Goal: Find contact information: Find contact information

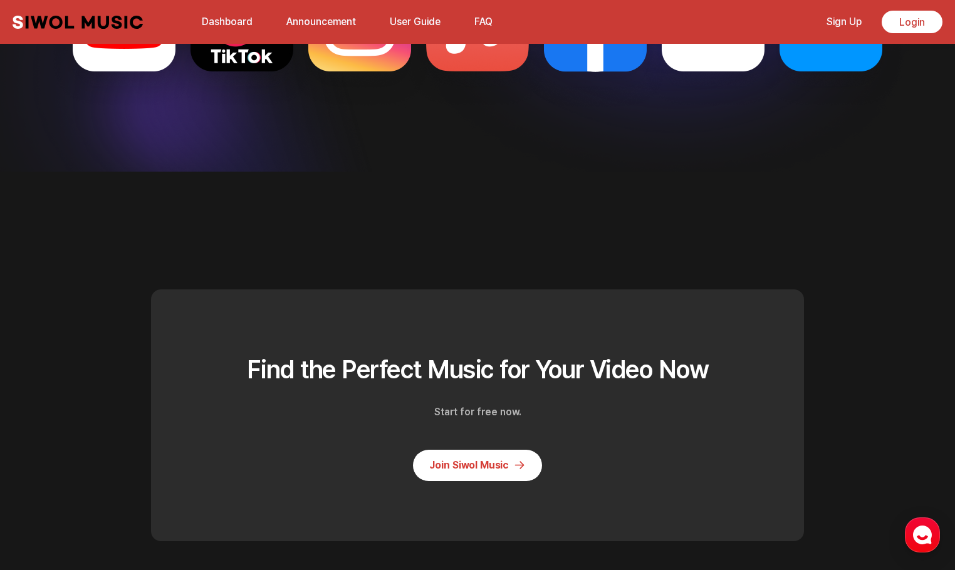
scroll to position [3373, 0]
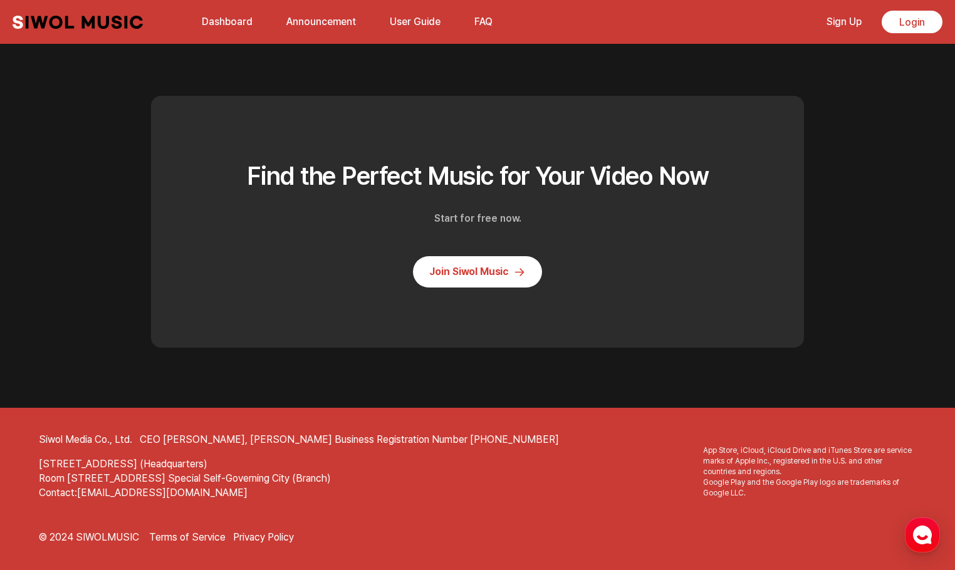
drag, startPoint x: 334, startPoint y: 468, endPoint x: 354, endPoint y: 485, distance: 26.2
click at [249, 463] on address "[STREET_ADDRESS] (Headquarters)" at bounding box center [477, 464] width 877 height 14
drag, startPoint x: 362, startPoint y: 485, endPoint x: 370, endPoint y: 480, distance: 9.6
click at [362, 484] on address "Room [STREET_ADDRESS] Special Self-Governing City (Branch)" at bounding box center [477, 479] width 877 height 14
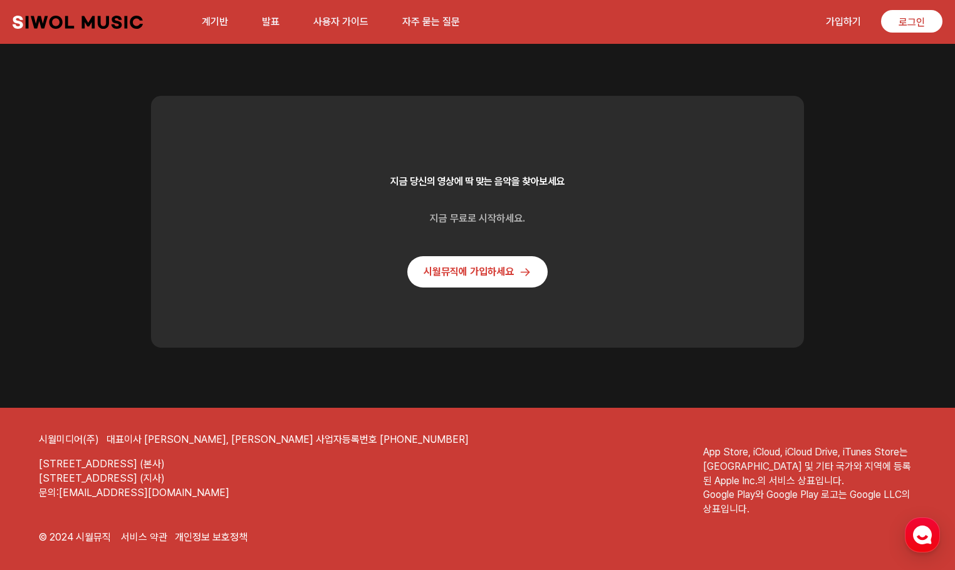
click at [189, 493] on p "문의: [EMAIL_ADDRESS][DOMAIN_NAME]" at bounding box center [477, 493] width 877 height 14
click at [165, 480] on font "[STREET_ADDRESS] (지사)" at bounding box center [102, 478] width 126 height 12
drag, startPoint x: 355, startPoint y: 439, endPoint x: 259, endPoint y: 434, distance: 95.3
click at [257, 434] on div "시월미디어(주) 대표이사 유선, [PERSON_NAME] 사업자등록번호 [PHONE_NUMBER]" at bounding box center [477, 440] width 877 height 14
copy font "[PHONE_NUMBER]"
